Goal: Task Accomplishment & Management: Use online tool/utility

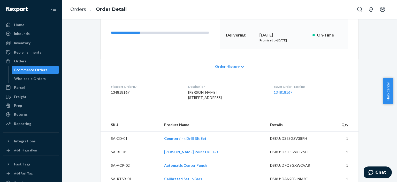
scroll to position [78, 0]
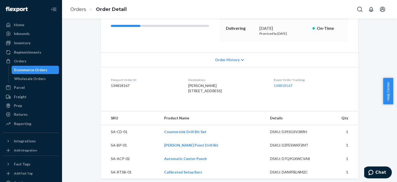
drag, startPoint x: 291, startPoint y: 85, endPoint x: 239, endPoint y: 75, distance: 52.4
click at [241, 80] on dt "Destination" at bounding box center [226, 80] width 77 height 4
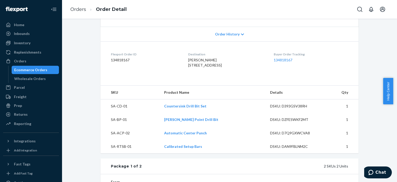
scroll to position [103, 0]
click at [229, 35] on span "Order History" at bounding box center [227, 33] width 25 height 5
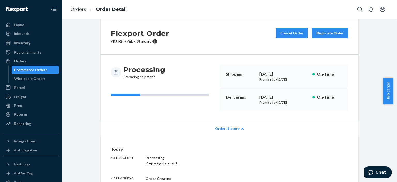
scroll to position [0, 0]
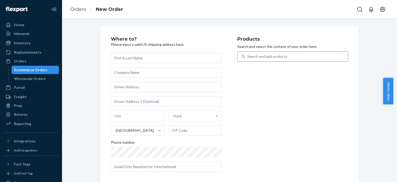
click at [259, 57] on div "Search and add products" at bounding box center [268, 56] width 40 height 5
click at [248, 57] on input "Search and add products" at bounding box center [248, 56] width 1 height 5
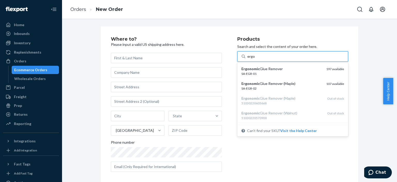
type input "ergo"
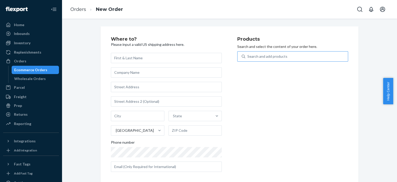
click at [257, 56] on div "Search and add products" at bounding box center [268, 56] width 40 height 5
click at [248, 56] on input "Search and add products" at bounding box center [248, 56] width 1 height 5
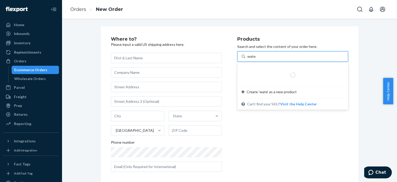
type input "water"
click at [263, 55] on div "Search and add products" at bounding box center [268, 56] width 40 height 5
click at [248, 55] on input "Search and add products" at bounding box center [248, 56] width 1 height 5
type input "bench"
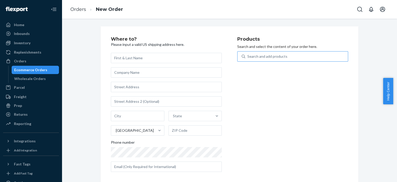
click at [277, 57] on div "Search and add products" at bounding box center [268, 56] width 40 height 5
click at [248, 57] on input "Search and add products" at bounding box center [248, 56] width 1 height 5
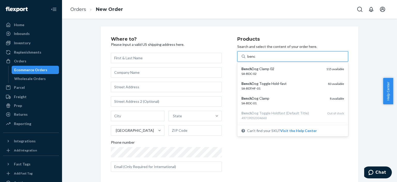
type input "bench"
